Goal: Find specific page/section: Find specific page/section

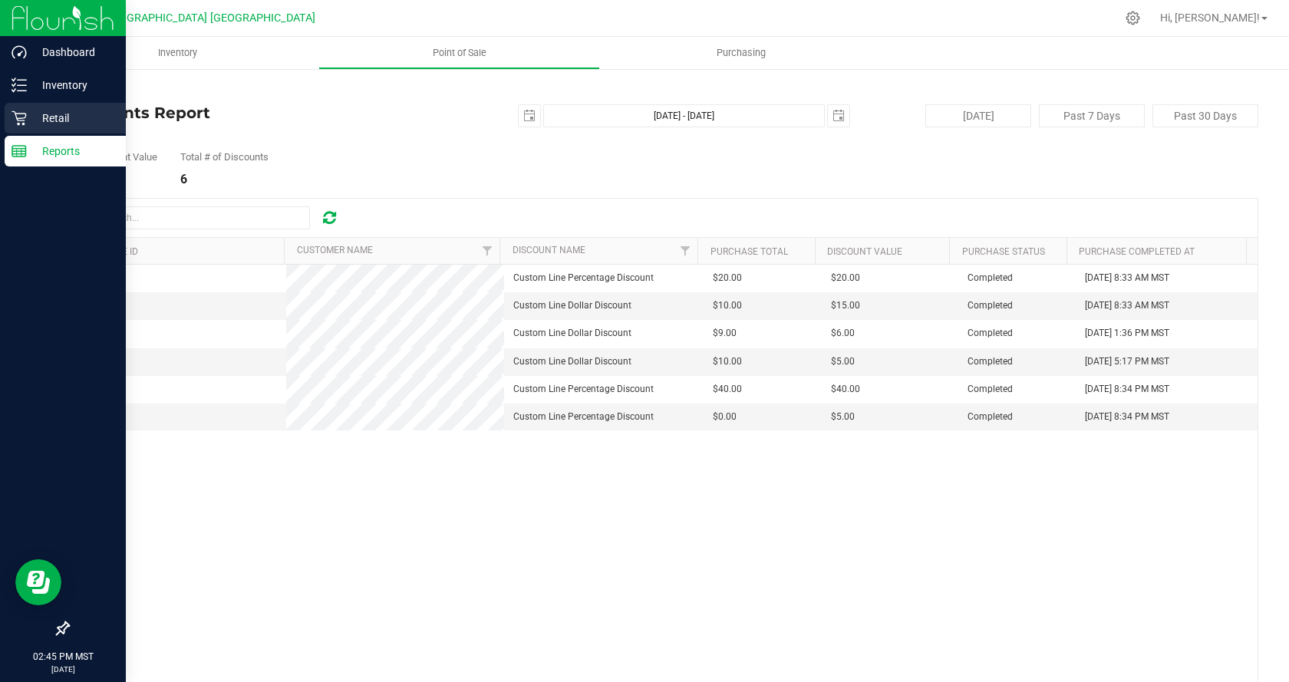
click at [23, 121] on icon at bounding box center [19, 117] width 15 height 15
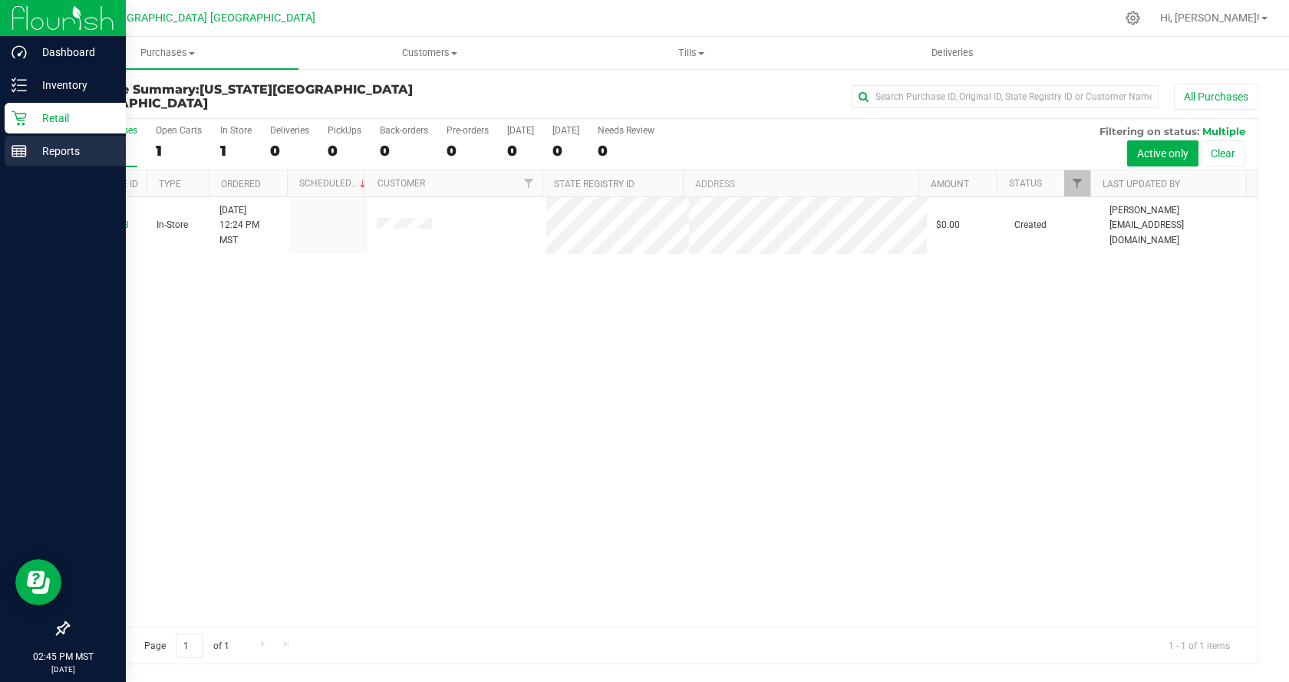
click at [8, 150] on div "Reports" at bounding box center [65, 151] width 121 height 31
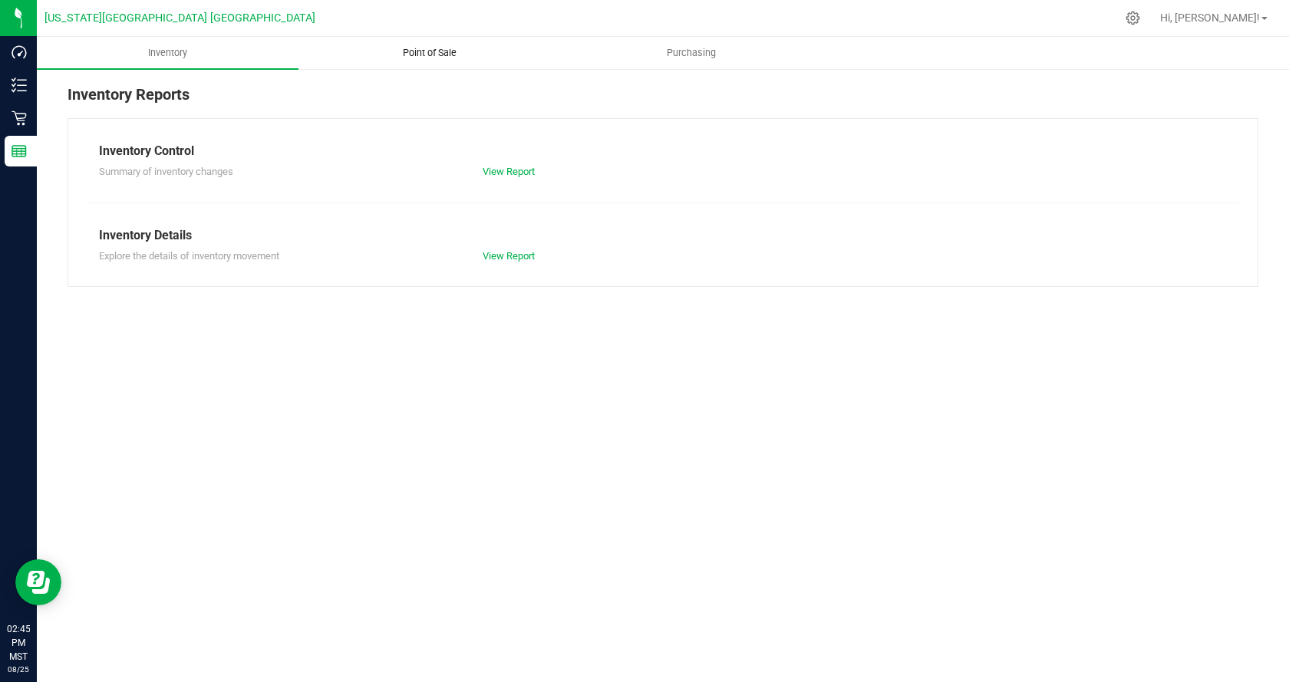
click at [449, 39] on uib-tab-heading "Point of Sale" at bounding box center [429, 53] width 260 height 31
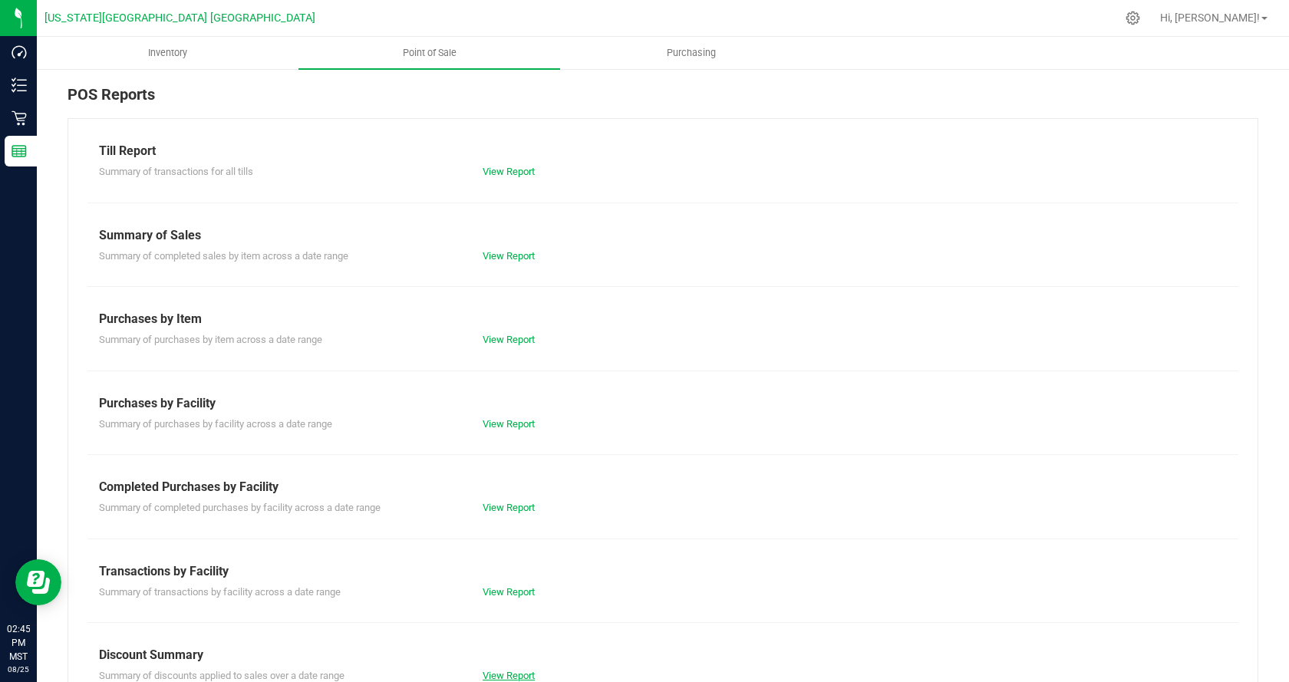
click at [503, 676] on link "View Report" at bounding box center [508, 676] width 52 height 12
